Goal: Navigation & Orientation: Find specific page/section

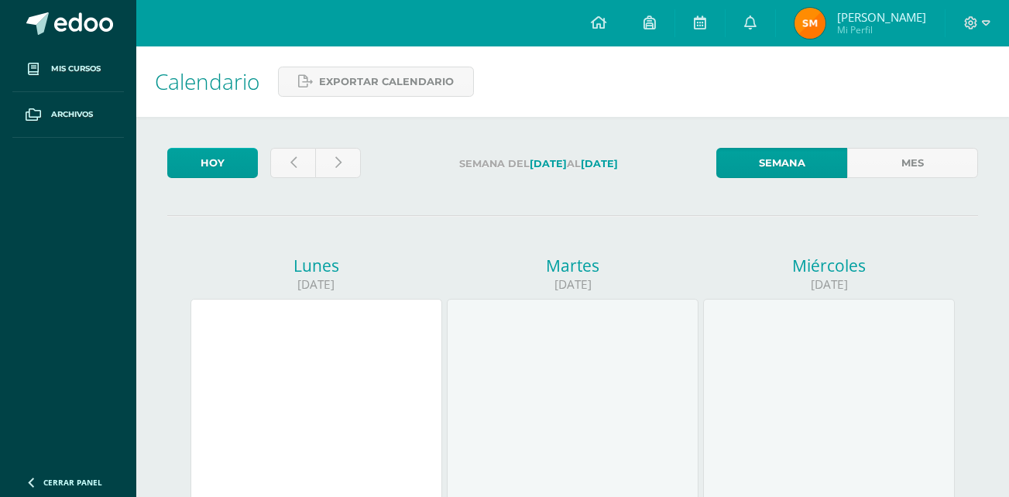
scroll to position [10, 0]
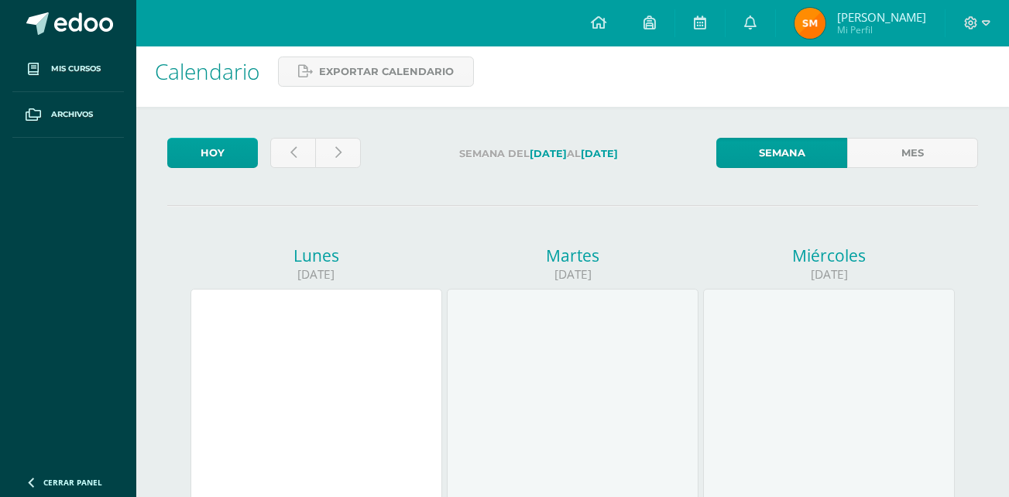
click at [304, 156] on link at bounding box center [292, 153] width 45 height 30
drag, startPoint x: 0, startPoint y: 0, endPoint x: 304, endPoint y: 156, distance: 341.5
click at [304, 156] on link at bounding box center [292, 153] width 45 height 30
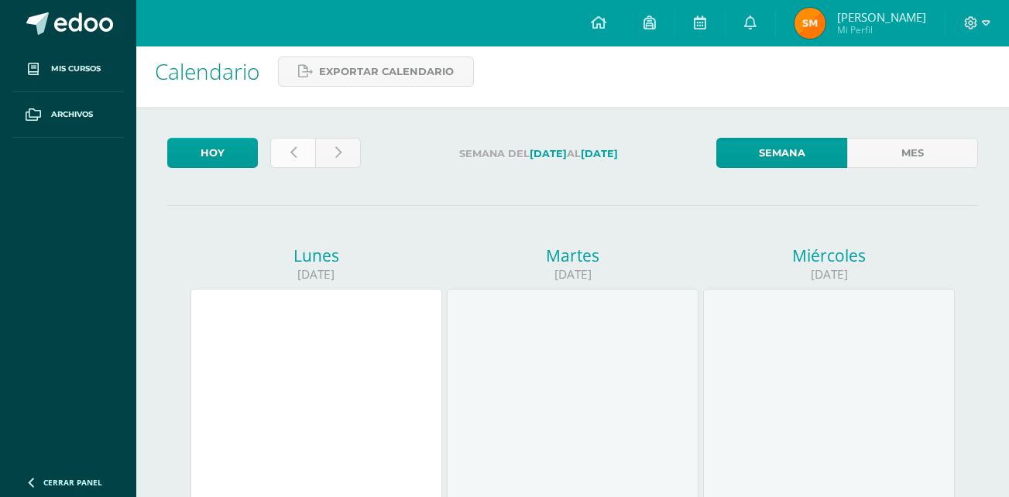
click at [304, 156] on link at bounding box center [292, 153] width 45 height 30
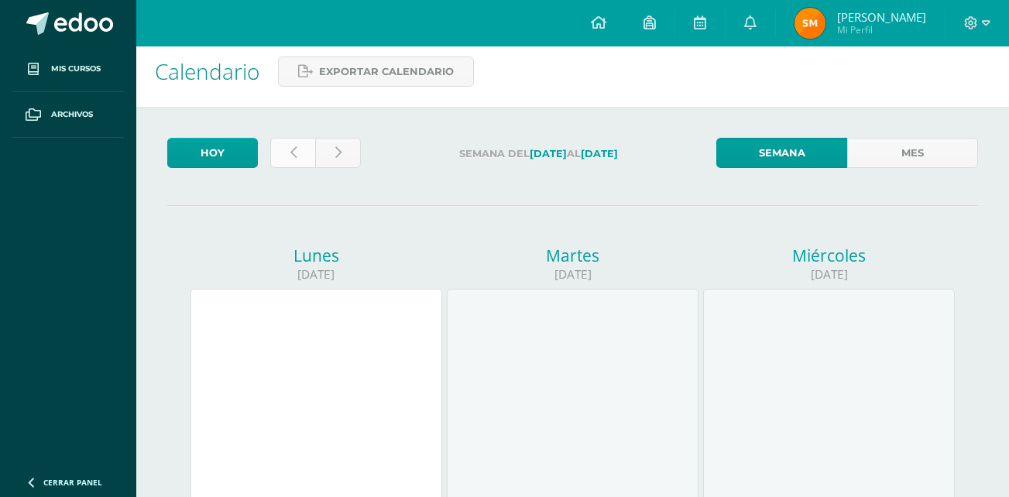
click at [304, 156] on link at bounding box center [292, 153] width 45 height 30
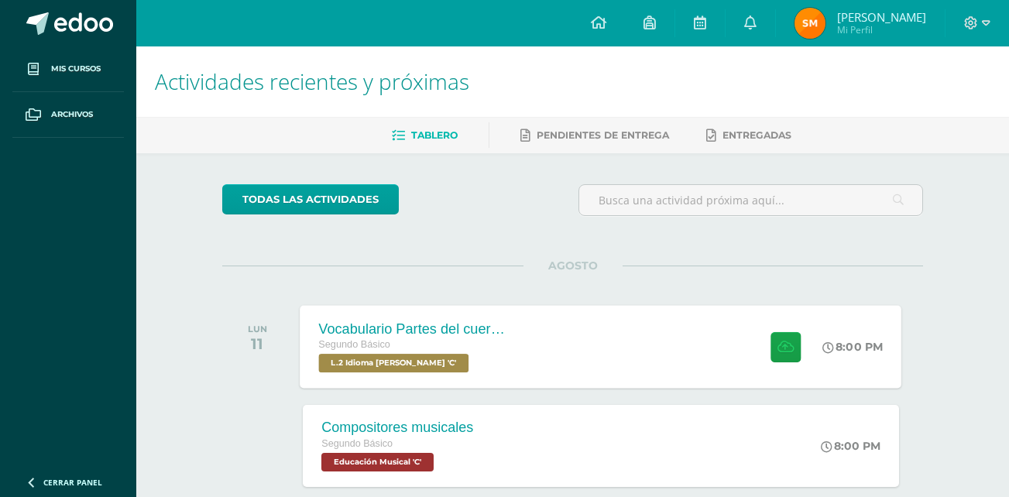
click at [718, 344] on div "Vocabulario Partes del cuerpo Segundo Básico L.2 Idioma Maya Kaqchikel 'C' 8:00…" at bounding box center [601, 346] width 602 height 83
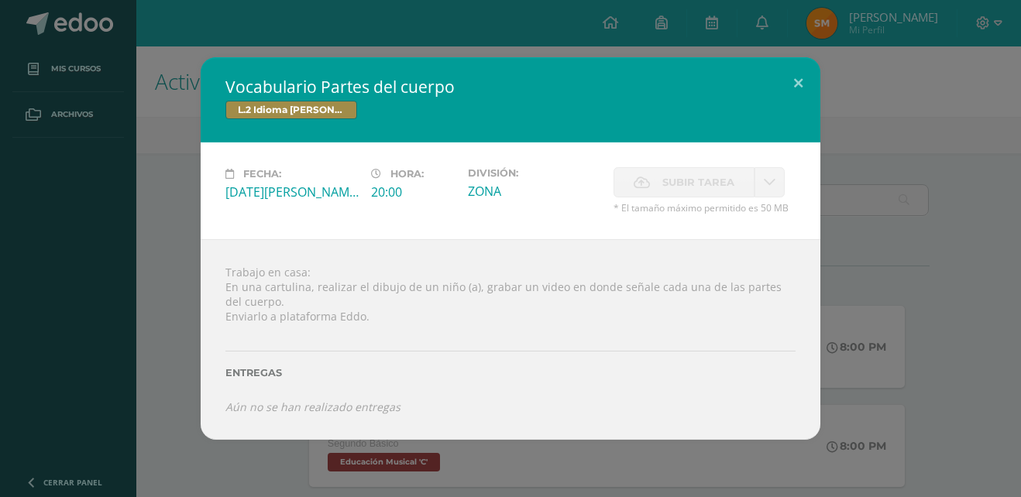
click at [908, 286] on div "Vocabulario Partes del cuerpo L.2 Idioma Maya Kaqchikel Fecha: Lunes 11 de Agos…" at bounding box center [510, 248] width 1008 height 383
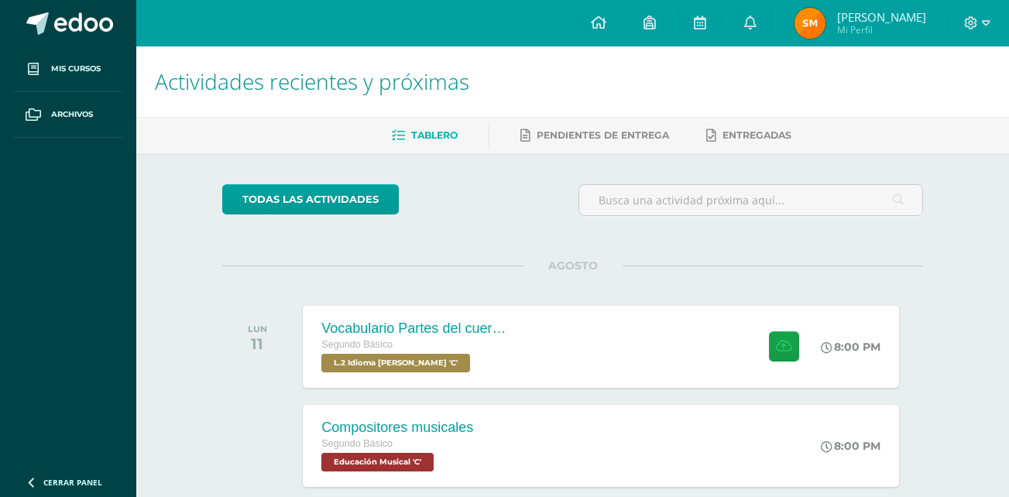
click at [908, 286] on div "AGOSTO LUN 11 Vocabulario Partes del cuerpo Segundo Básico L.2 Idioma Maya Kaqc…" at bounding box center [572, 328] width 701 height 125
